Goal: Information Seeking & Learning: Learn about a topic

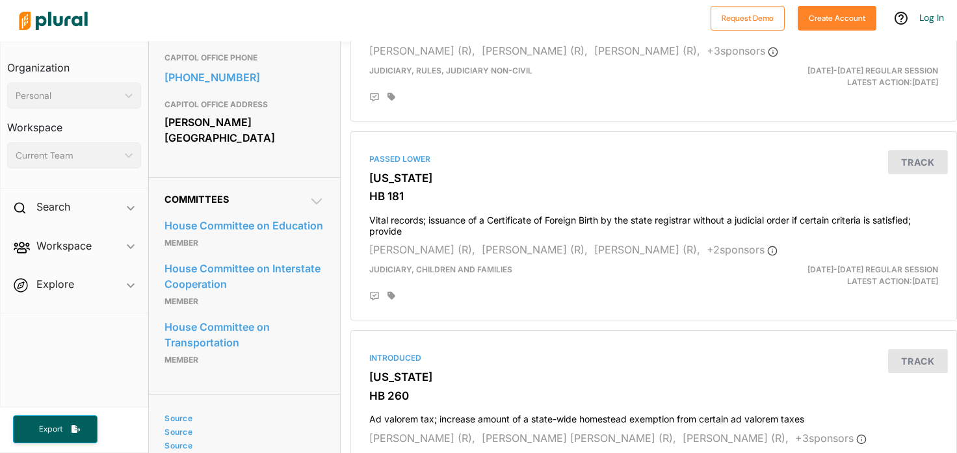
scroll to position [390, 0]
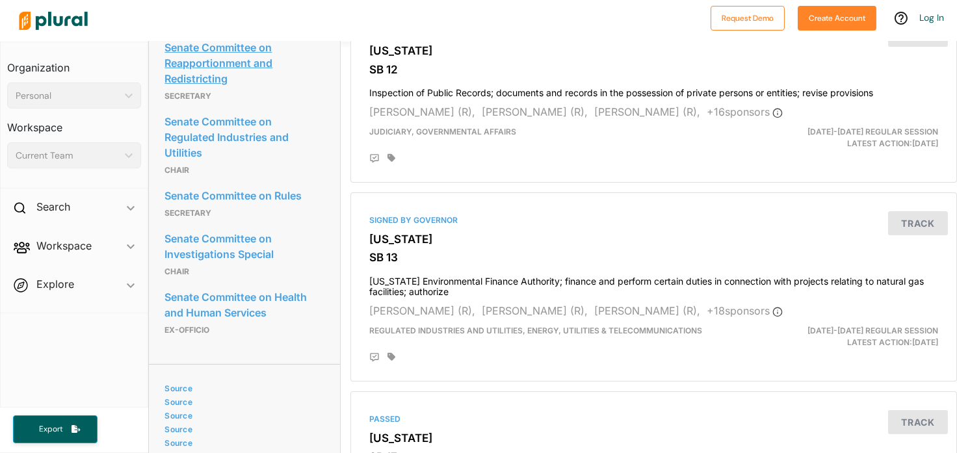
scroll to position [910, 0]
click at [298, 298] on link "Senate Committee on Health and Human Services" at bounding box center [245, 304] width 160 height 35
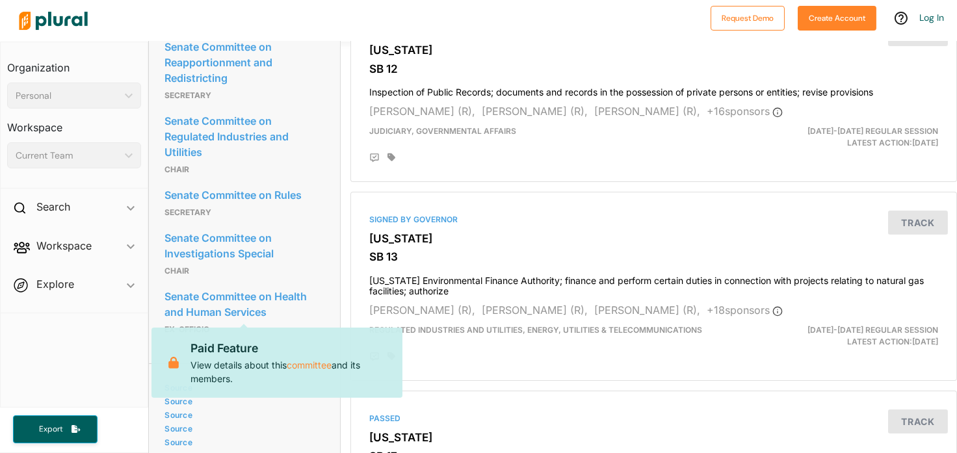
click at [308, 284] on div "Senate Committee on Health and Human Services Paid Feature View details about t…" at bounding box center [245, 312] width 160 height 59
